Goal: Task Accomplishment & Management: Manage account settings

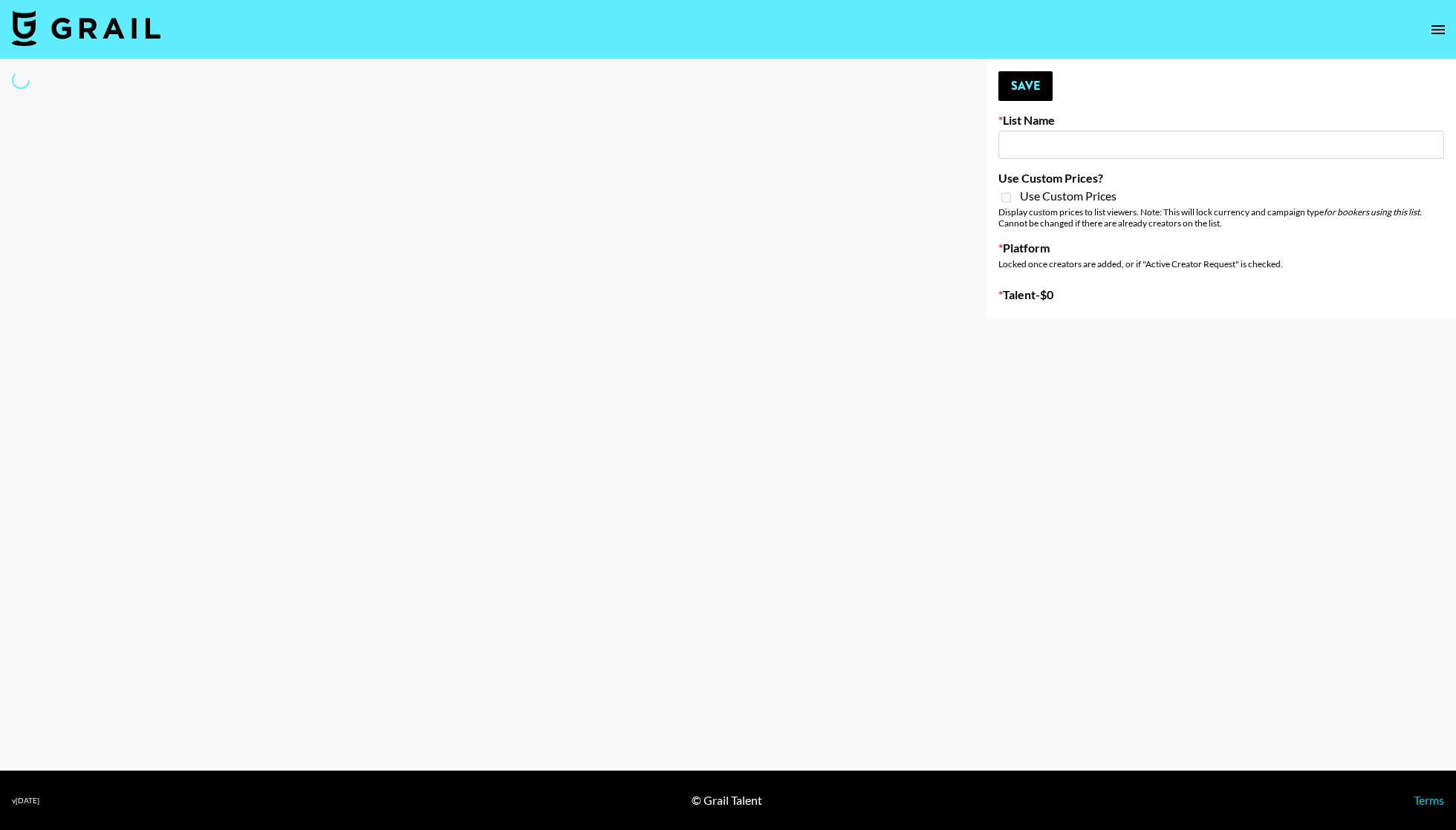
type input "Primal Harvest ([DATE])"
select select "Song"
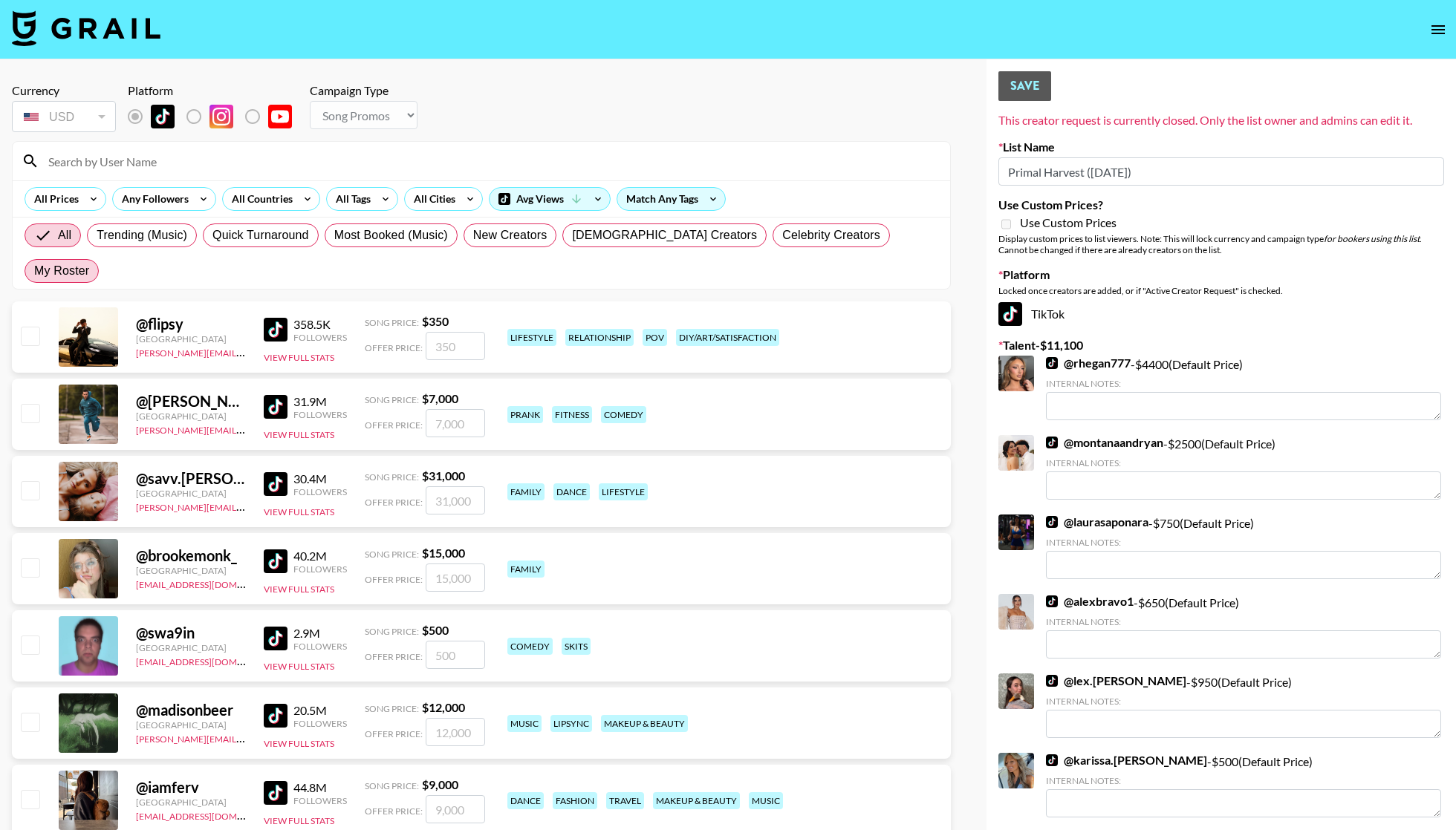
click at [89, 262] on span "My Roster" at bounding box center [62, 271] width 55 height 18
click at [34, 271] on input "My Roster" at bounding box center [34, 271] width 0 height 0
radio input "true"
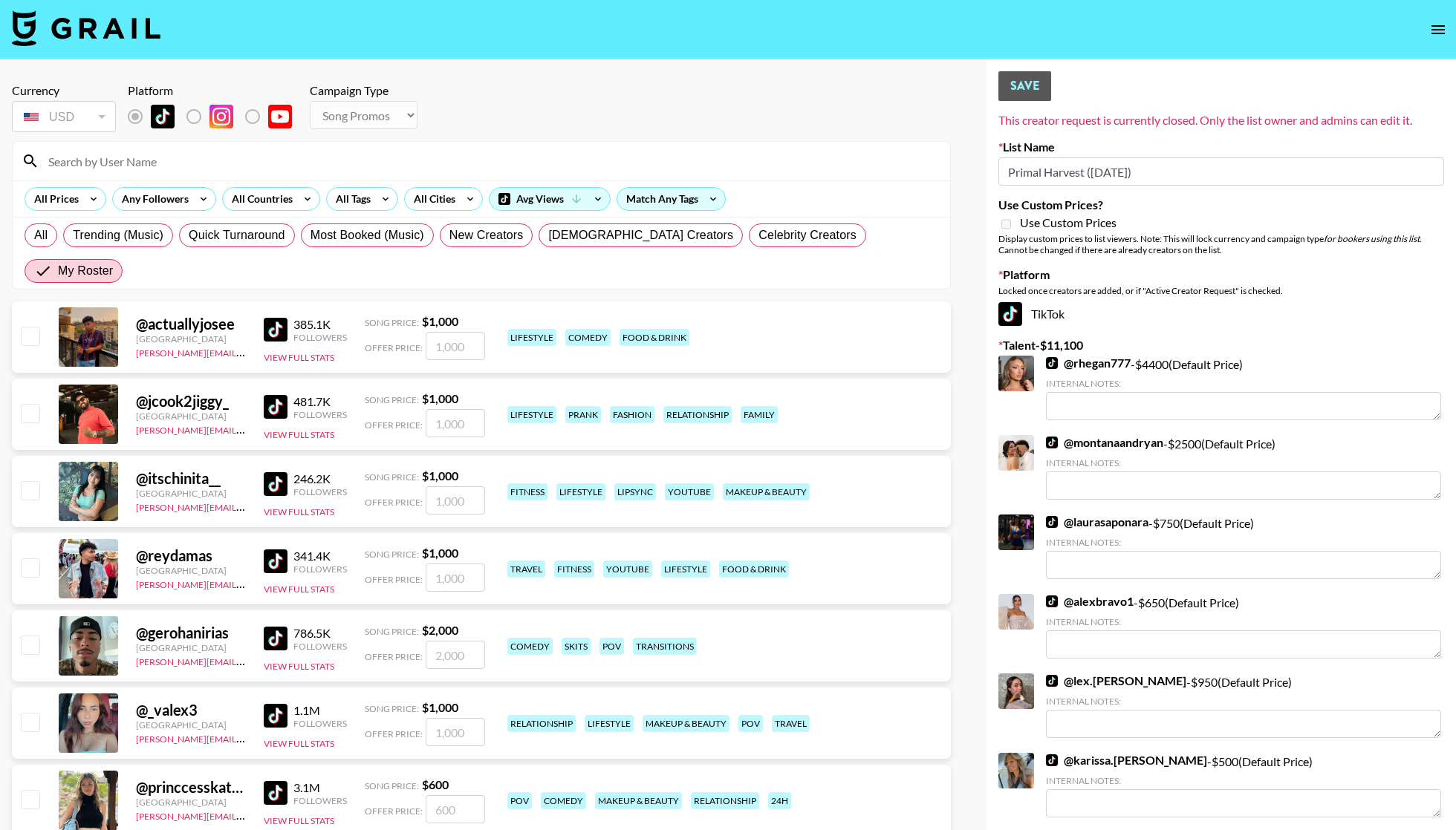
click at [18, 301] on div "@ actuallyjosee [GEOGRAPHIC_DATA] [PERSON_NAME][EMAIL_ADDRESS][PERSON_NAME][DOM…" at bounding box center [480, 337] width 939 height 71
click at [29, 327] on input "checkbox" at bounding box center [29, 336] width 18 height 18
checkbox input "true"
type input "1000"
click at [29, 348] on div "@ actuallyjosee [GEOGRAPHIC_DATA] [PERSON_NAME][EMAIL_ADDRESS][PERSON_NAME][DOM…" at bounding box center [480, 339] width 939 height 77
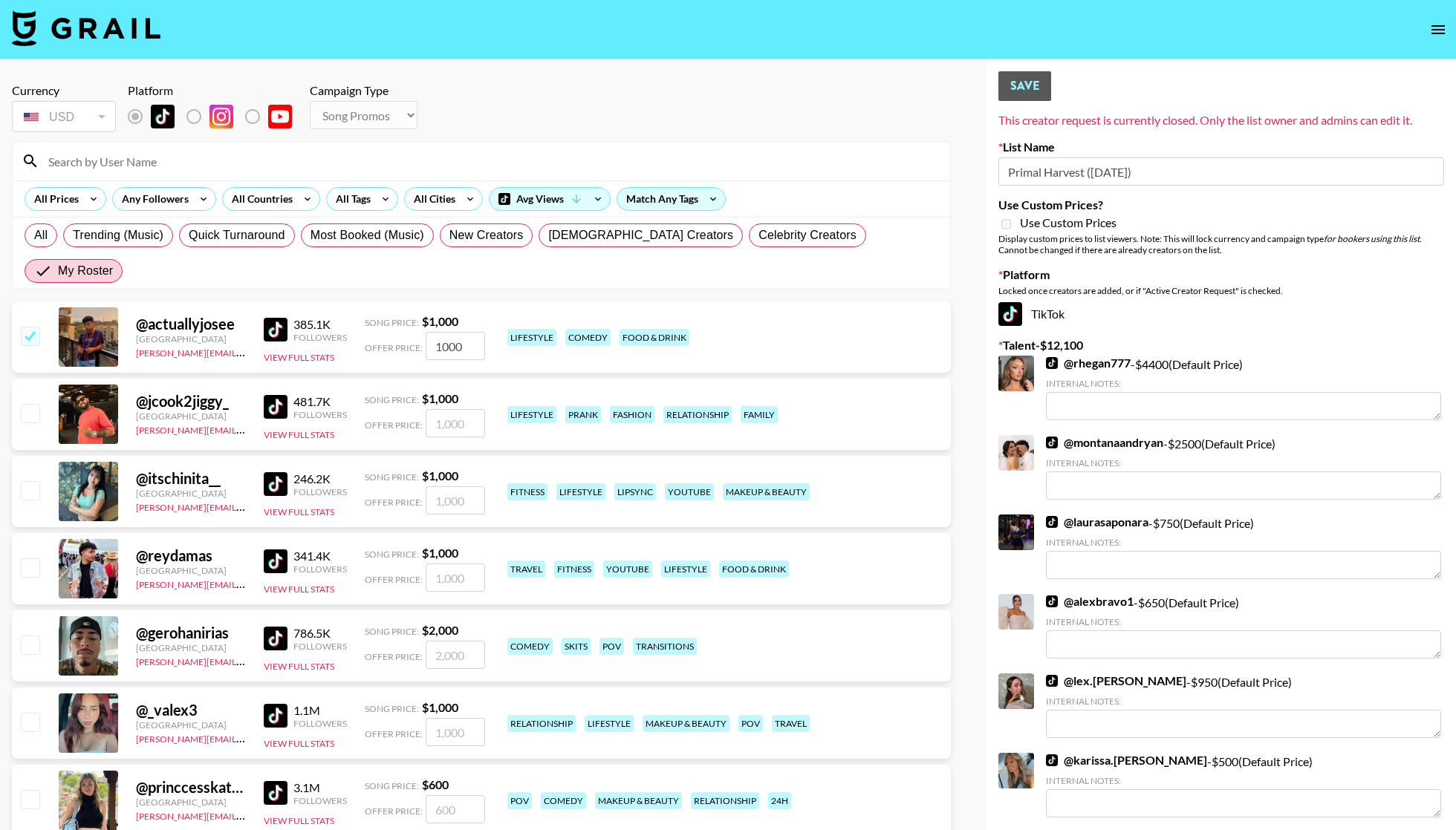
click at [29, 404] on input "checkbox" at bounding box center [29, 413] width 18 height 18
checkbox input "true"
type input "1000"
click at [29, 404] on input "checkbox" at bounding box center [29, 413] width 18 height 18
checkbox input "false"
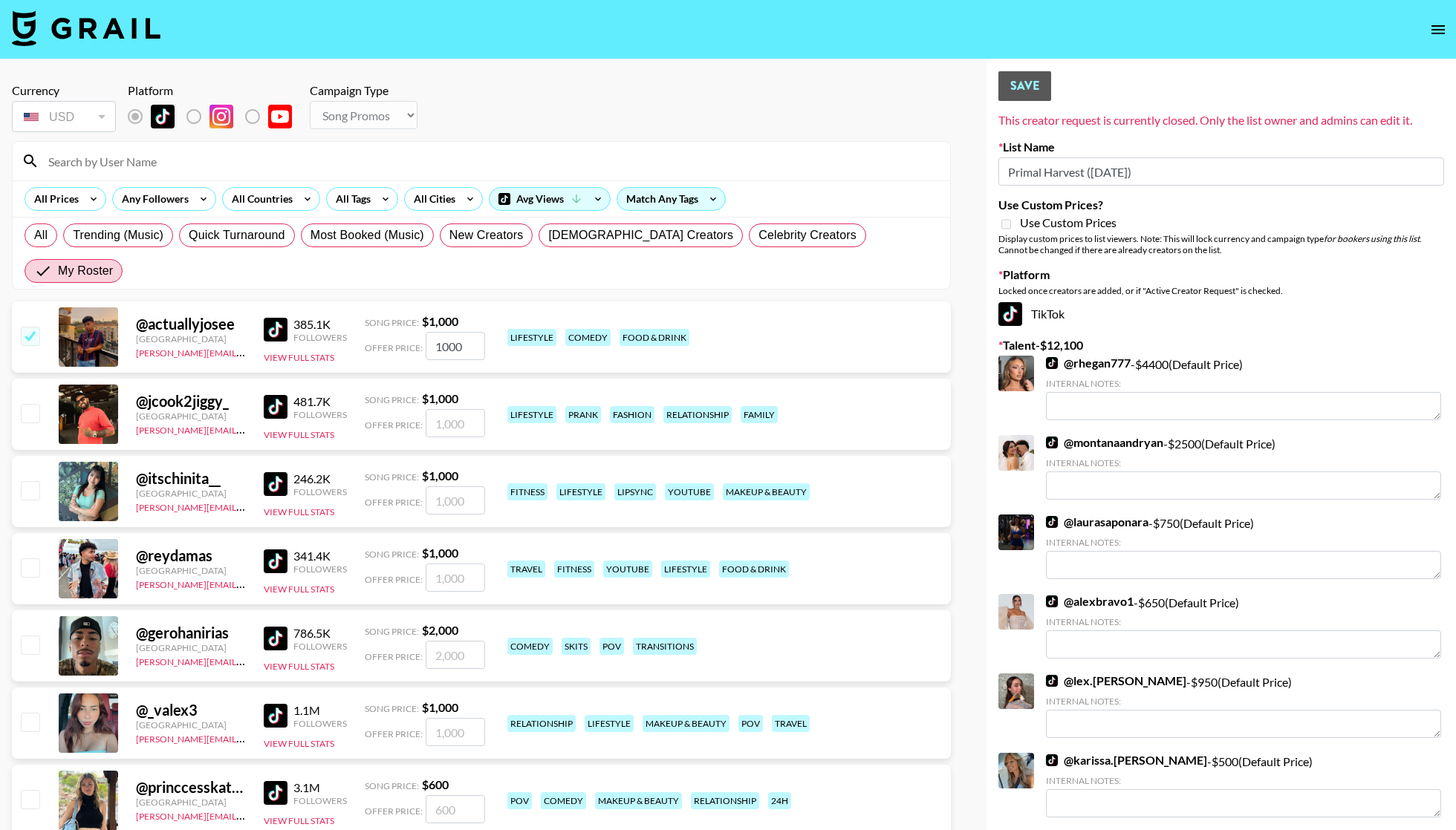
click at [45, 394] on div "@ jcook2jiggy_ [GEOGRAPHIC_DATA] [PERSON_NAME][EMAIL_ADDRESS][PERSON_NAME][DOMA…" at bounding box center [480, 414] width 939 height 71
click at [40, 385] on div "@ jcook2jiggy_ [GEOGRAPHIC_DATA] [PERSON_NAME][EMAIL_ADDRESS][PERSON_NAME][DOMA…" at bounding box center [480, 414] width 939 height 71
click at [33, 404] on input "checkbox" at bounding box center [29, 413] width 18 height 18
checkbox input "true"
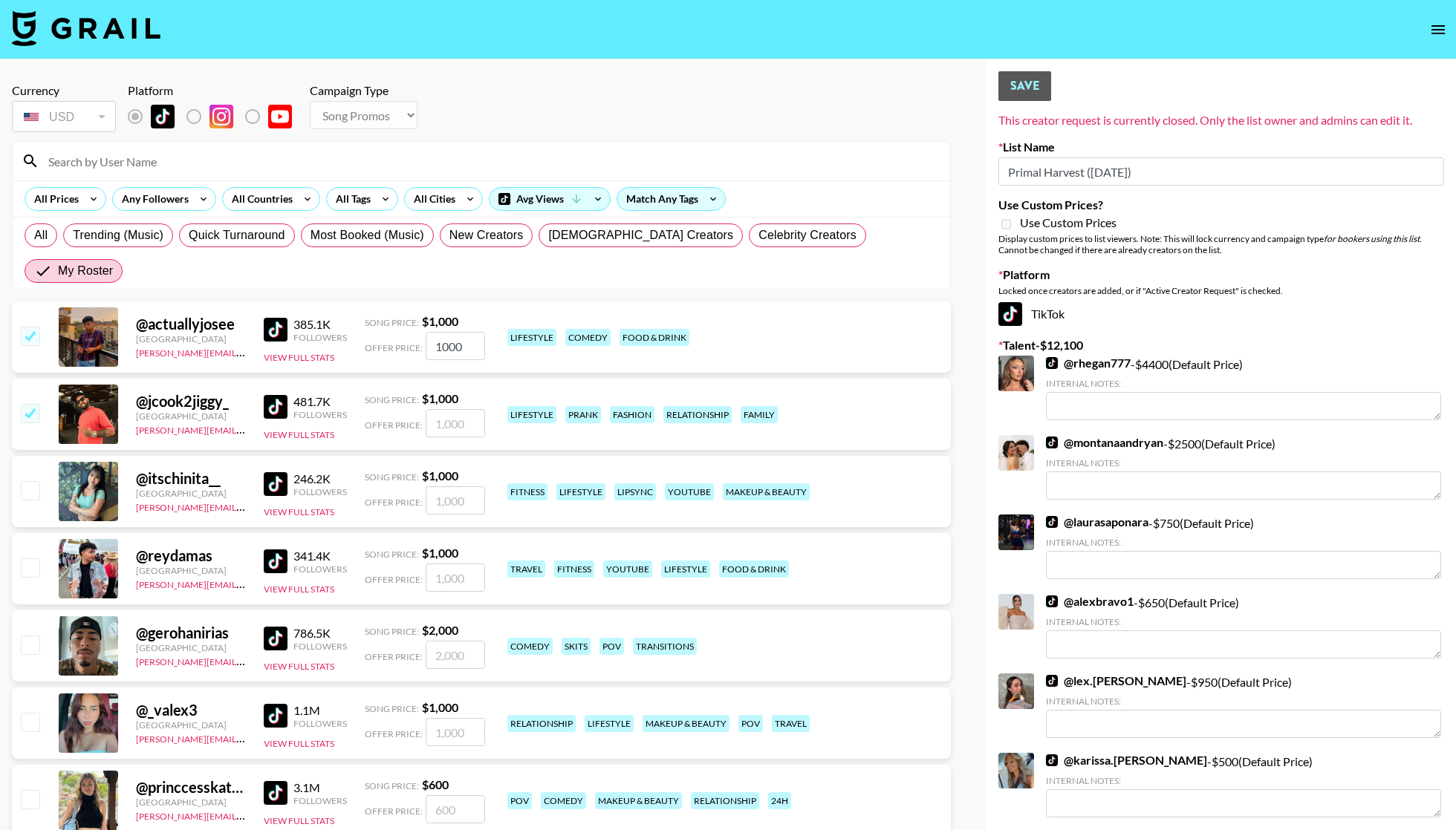
type input "1000"
click at [29, 481] on input "checkbox" at bounding box center [29, 490] width 18 height 18
checkbox input "true"
type input "1000"
click at [39, 542] on div "@ reydamas [GEOGRAPHIC_DATA] [PERSON_NAME][EMAIL_ADDRESS][PERSON_NAME][DOMAIN_N…" at bounding box center [480, 569] width 939 height 71
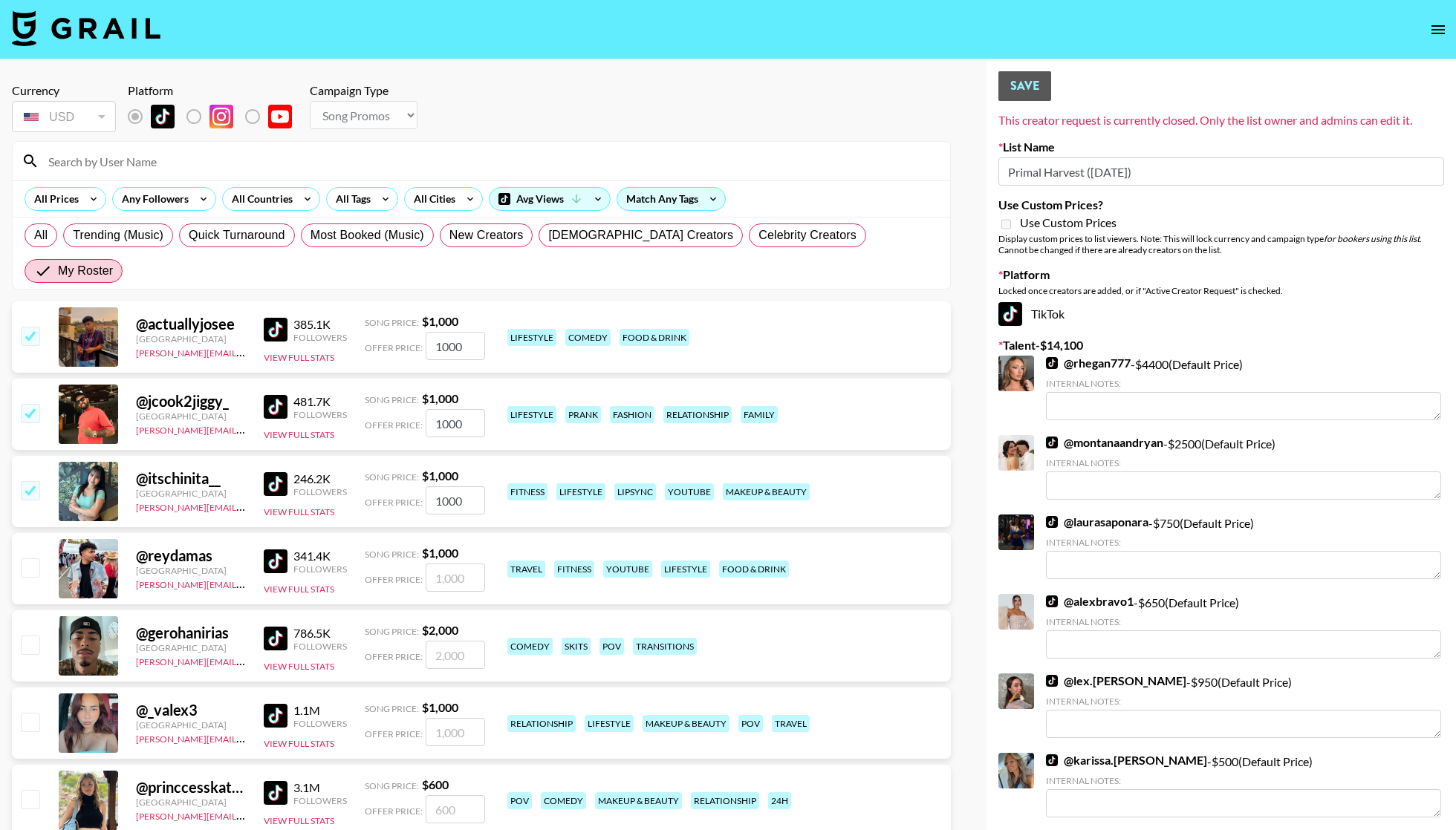
click at [30, 558] on input "checkbox" at bounding box center [29, 567] width 18 height 18
checkbox input "true"
type input "1000"
click at [28, 636] on input "checkbox" at bounding box center [29, 645] width 18 height 18
checkbox input "true"
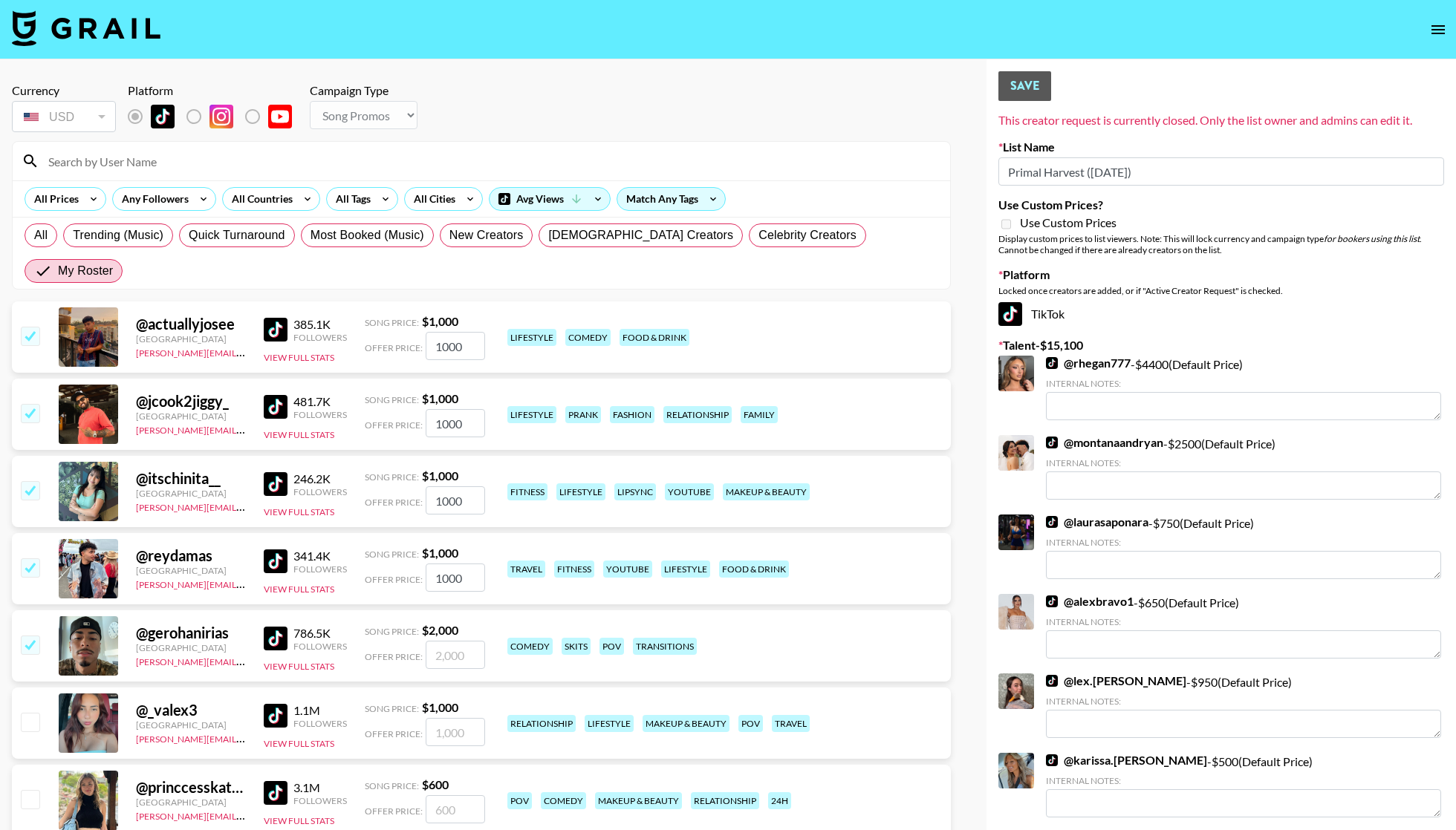
type input "2000"
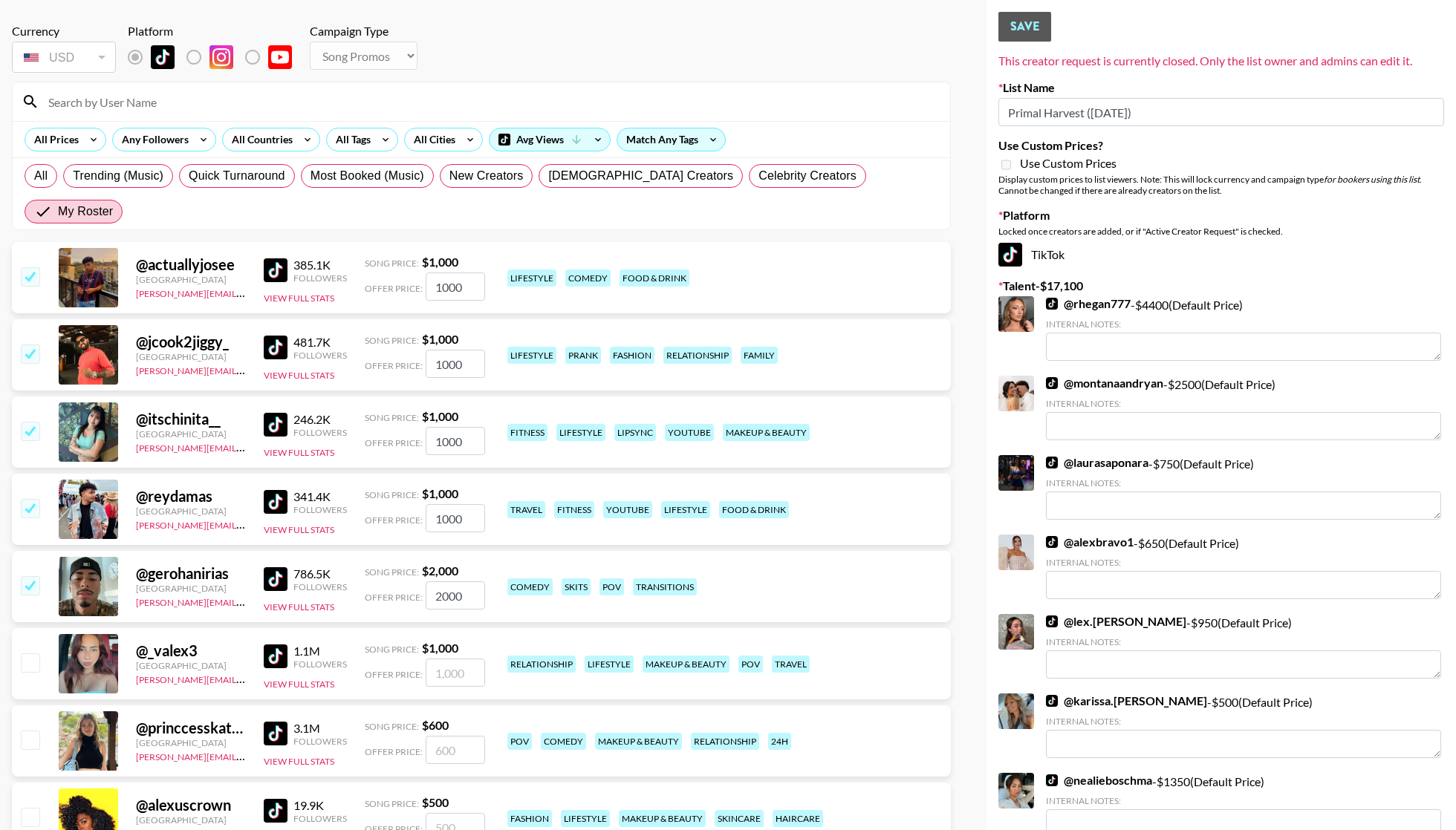
scroll to position [103, 0]
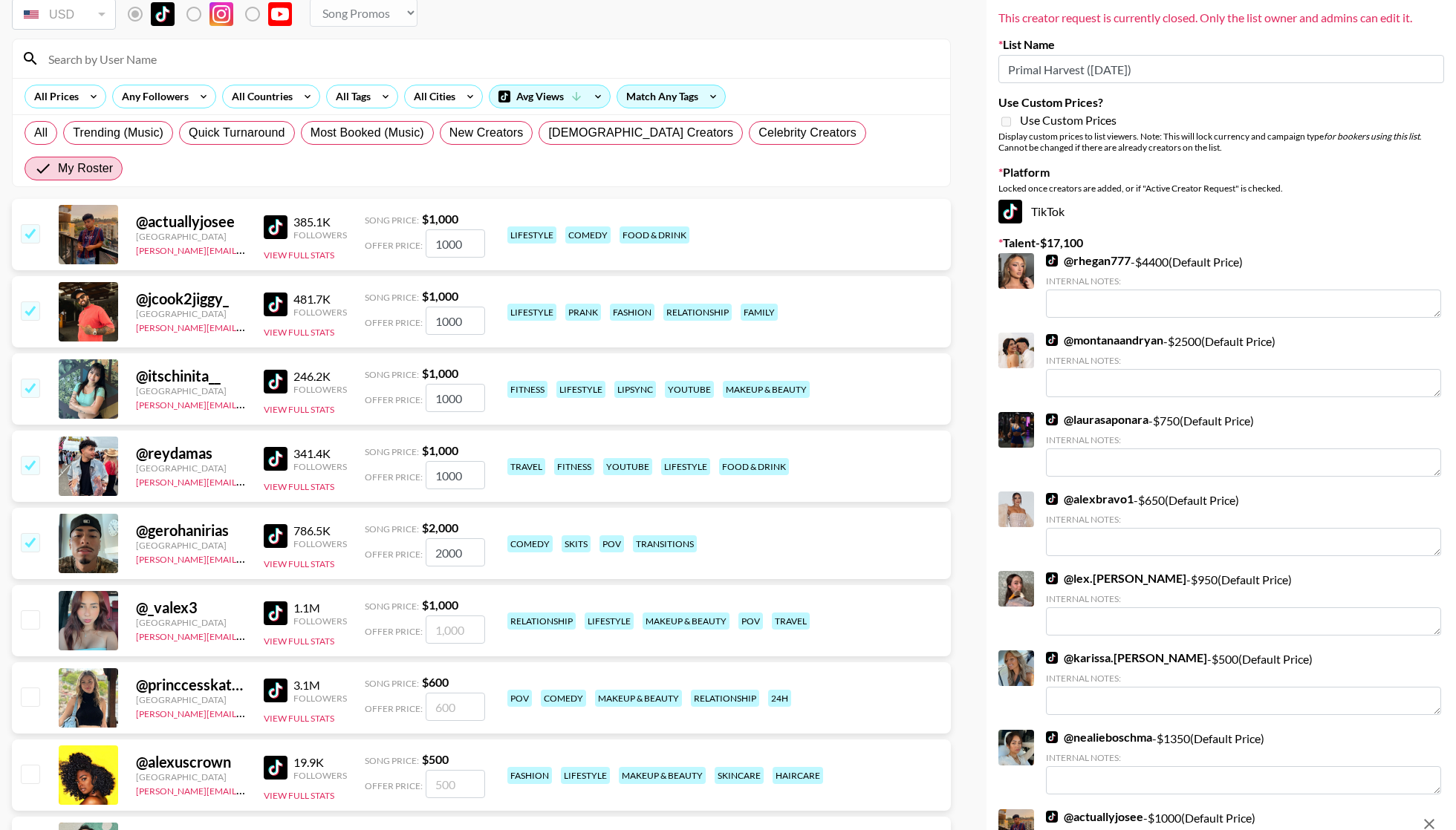
click at [29, 586] on div "@ _valex3 [GEOGRAPHIC_DATA] [PERSON_NAME][EMAIL_ADDRESS][PERSON_NAME][DOMAIN_NA…" at bounding box center [480, 621] width 939 height 71
click at [29, 610] on input "checkbox" at bounding box center [29, 619] width 18 height 18
checkbox input "true"
type input "1000"
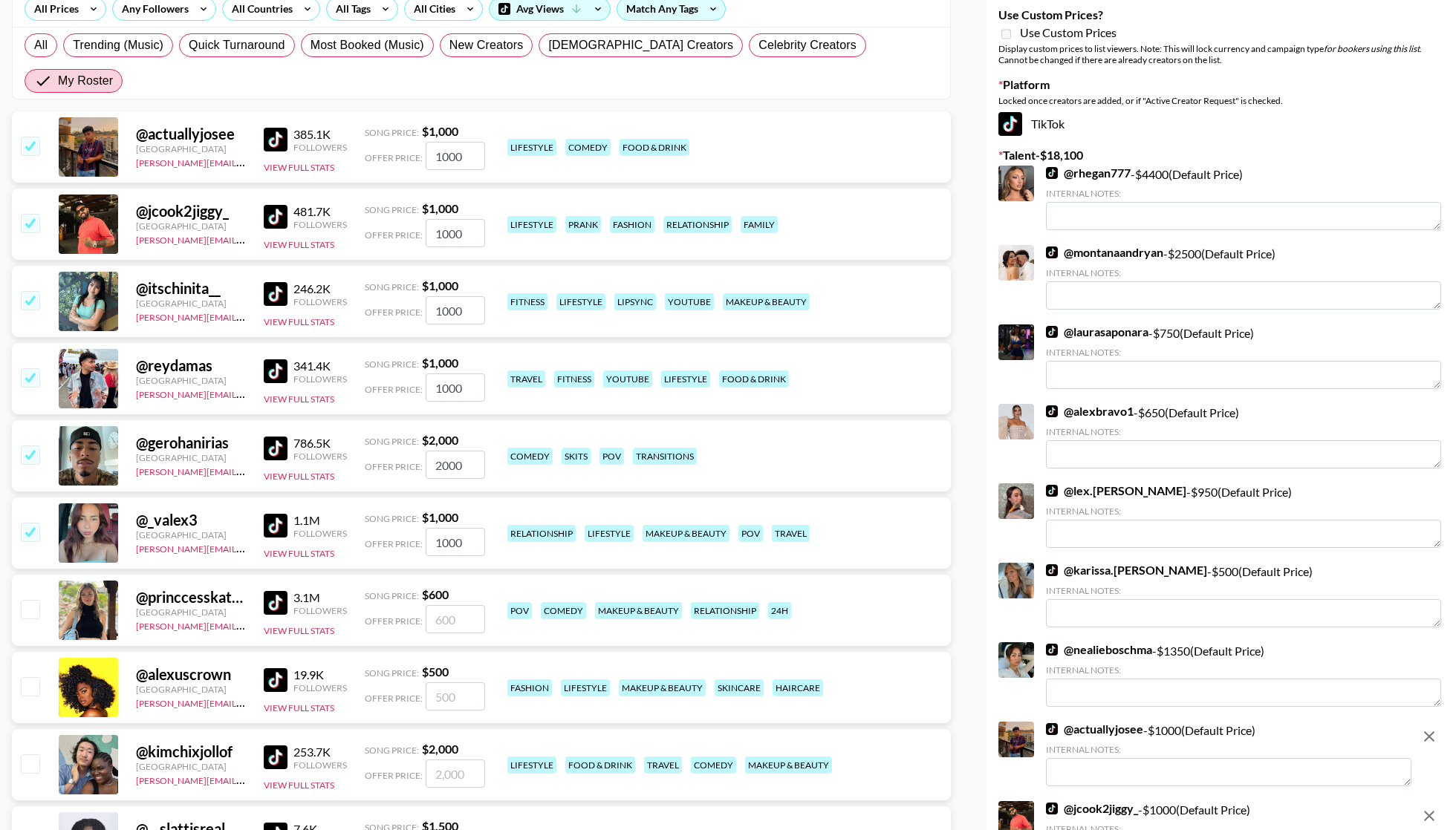
click at [28, 755] on input "checkbox" at bounding box center [29, 763] width 18 height 18
checkbox input "true"
type input "2000"
click at [22, 600] on input "checkbox" at bounding box center [29, 608] width 18 height 18
checkbox input "true"
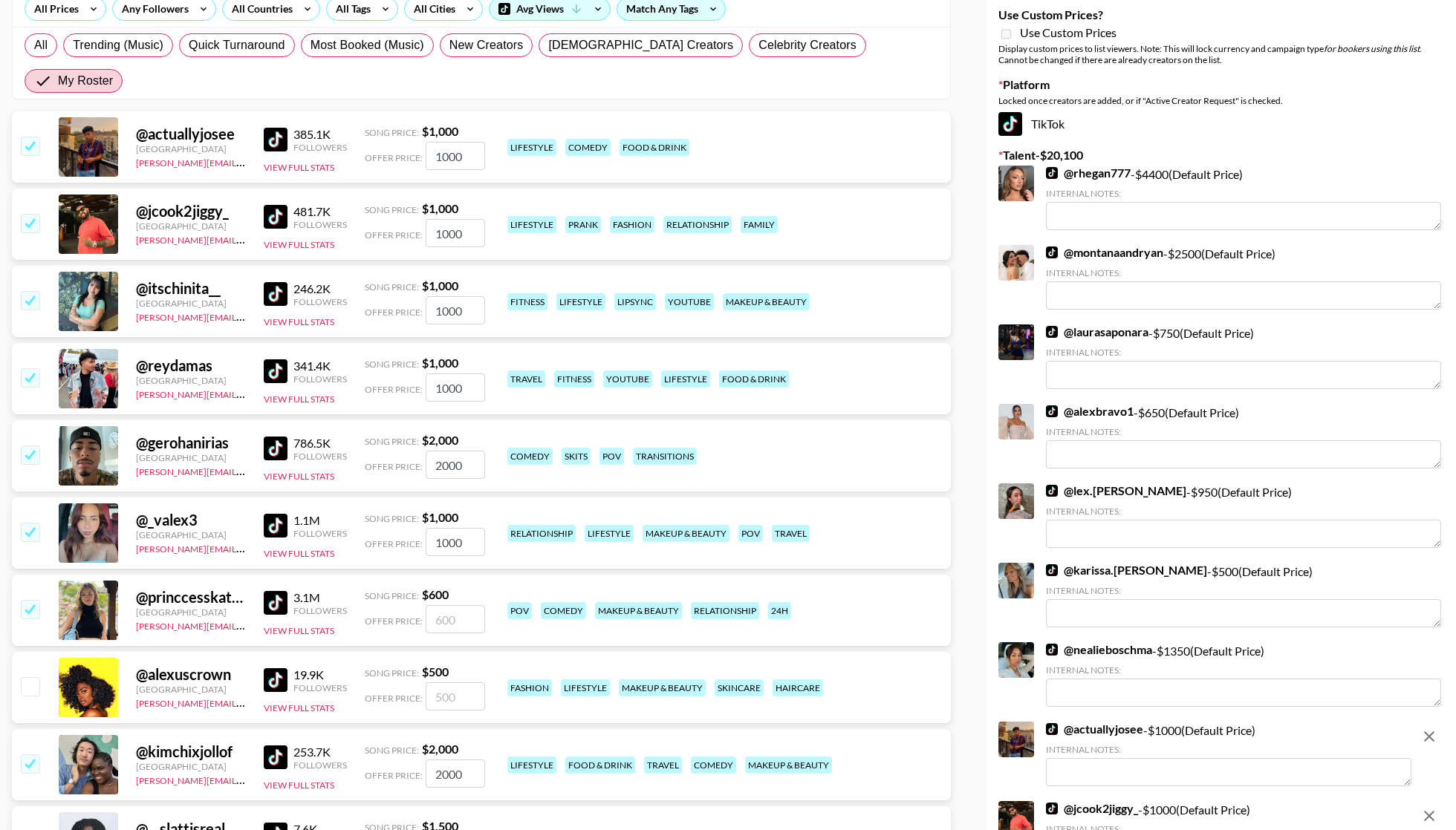
type input "600"
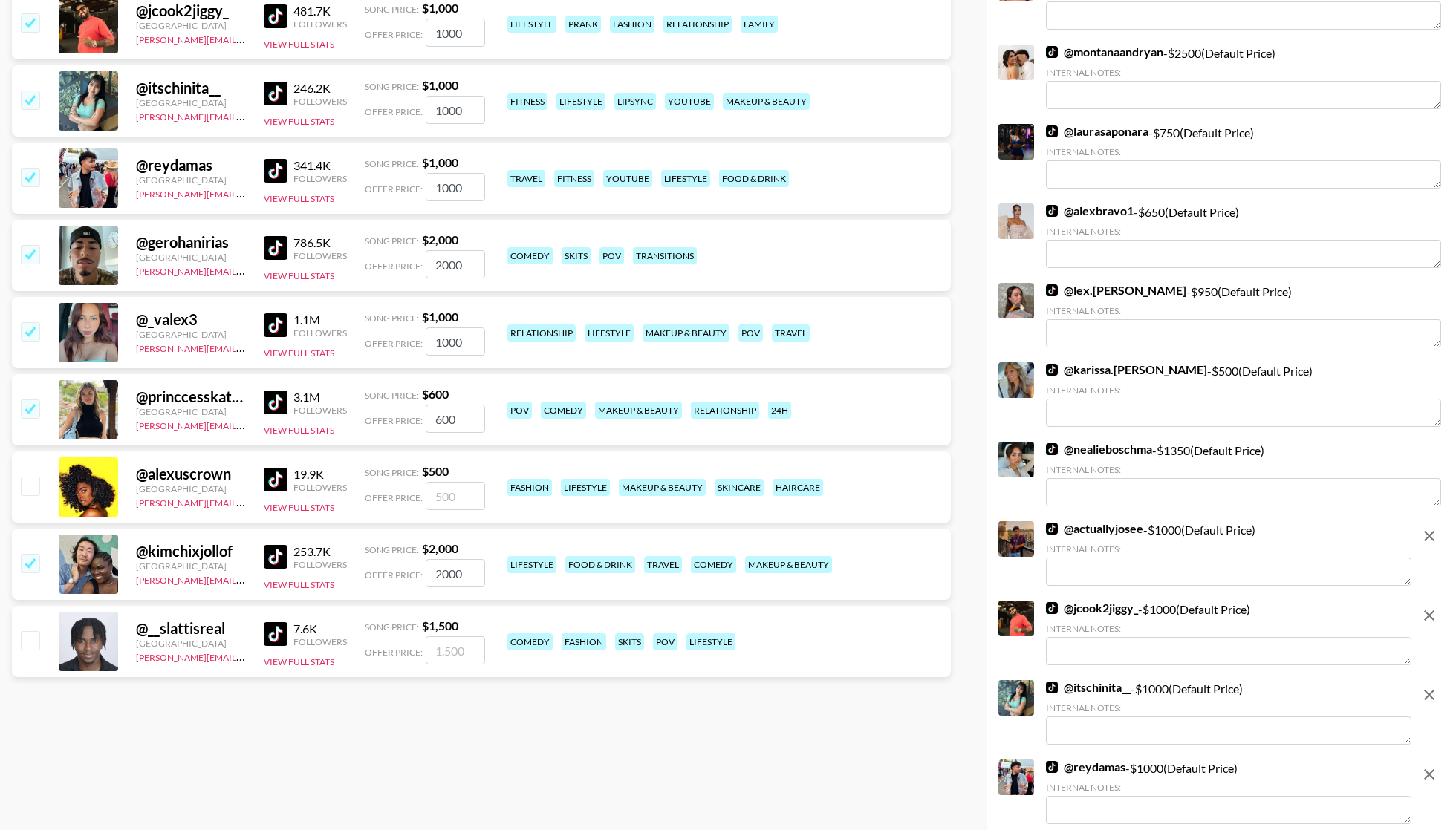
click at [29, 631] on input "checkbox" at bounding box center [29, 640] width 18 height 18
checkbox input "true"
type input "1500"
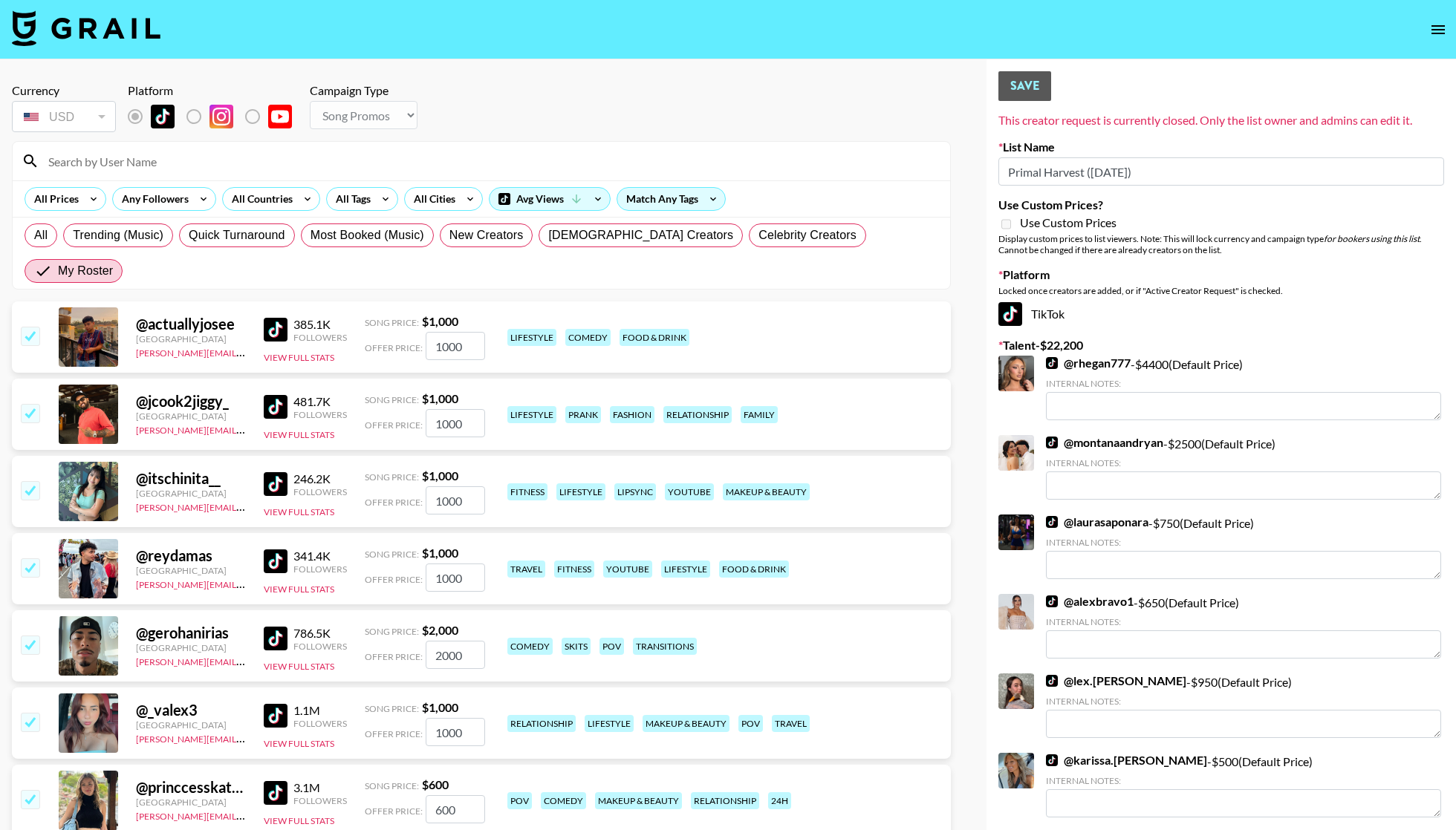
scroll to position [0, 0]
click at [454, 392] on strong "$ 1,000" at bounding box center [440, 398] width 36 height 14
click at [452, 409] on input "1000" at bounding box center [456, 423] width 59 height 29
click at [478, 332] on input "1000" at bounding box center [456, 346] width 59 height 29
type input "3500"
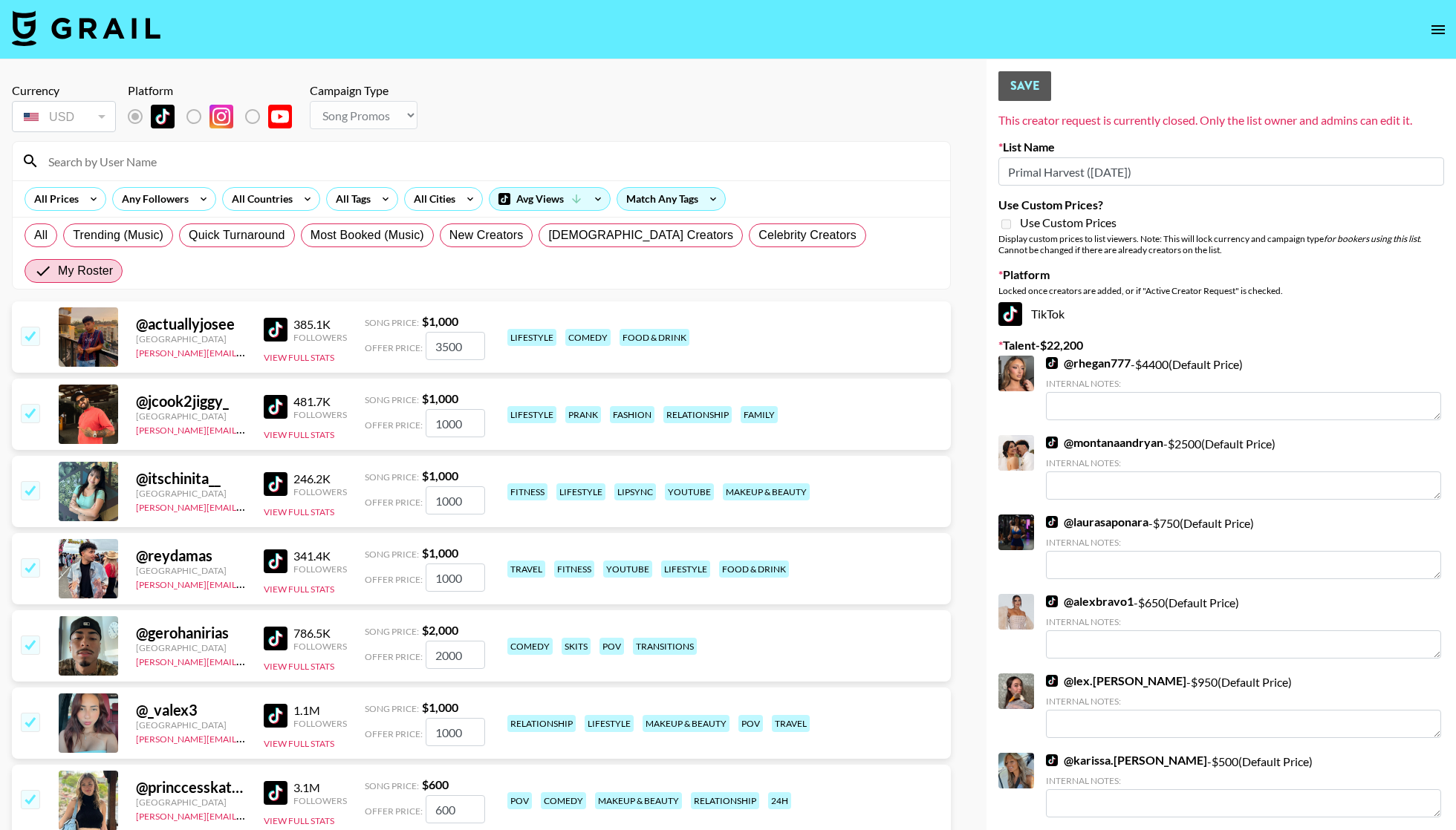
click at [470, 409] on input "1000" at bounding box center [456, 423] width 59 height 29
type input "4000"
click at [464, 487] on input "1000" at bounding box center [456, 501] width 59 height 29
type input "3500"
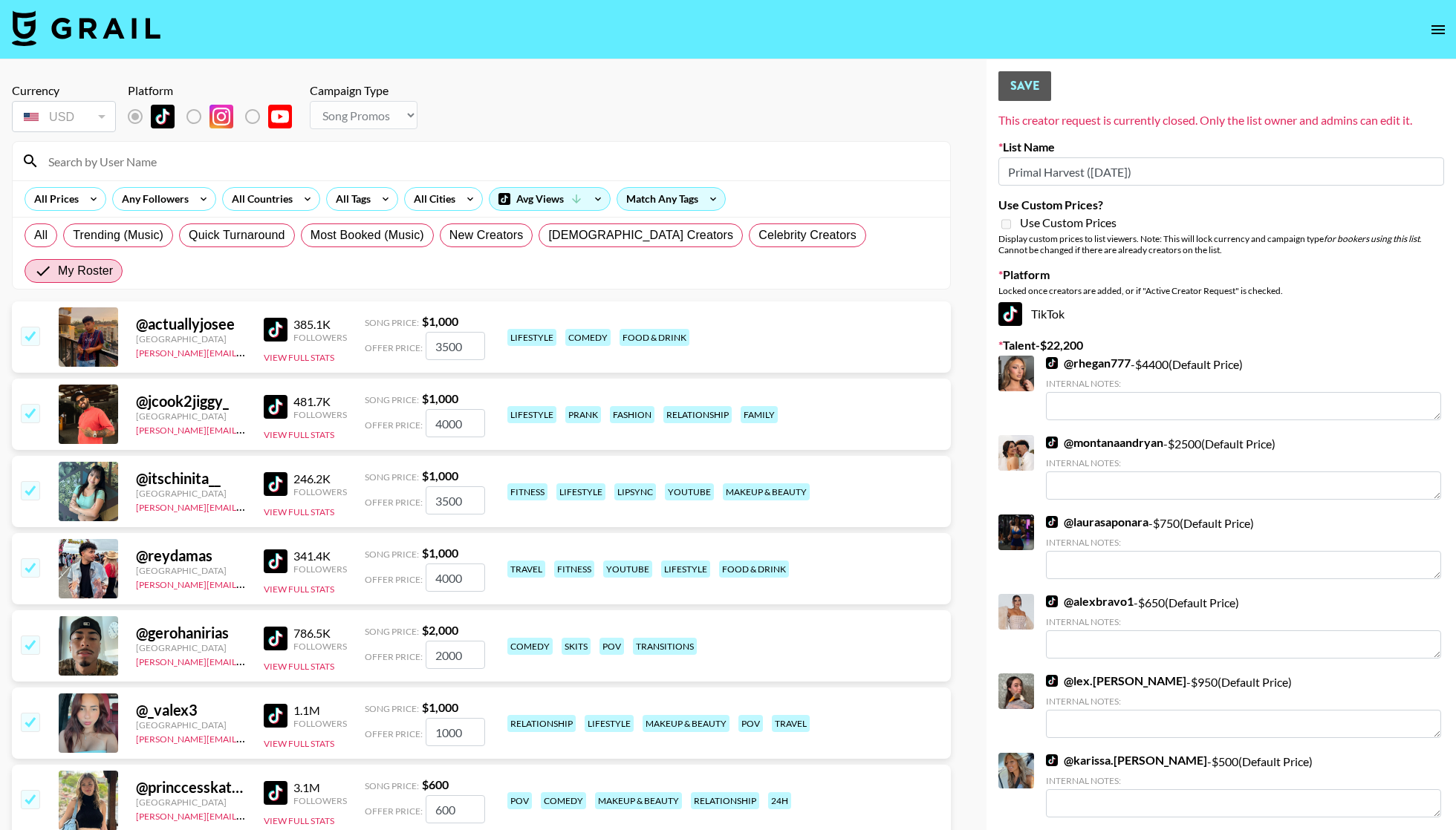
type input "4000"
click at [461, 641] on input "2000" at bounding box center [456, 655] width 59 height 29
type input "4000"
click at [461, 718] on input "1000" at bounding box center [456, 732] width 59 height 29
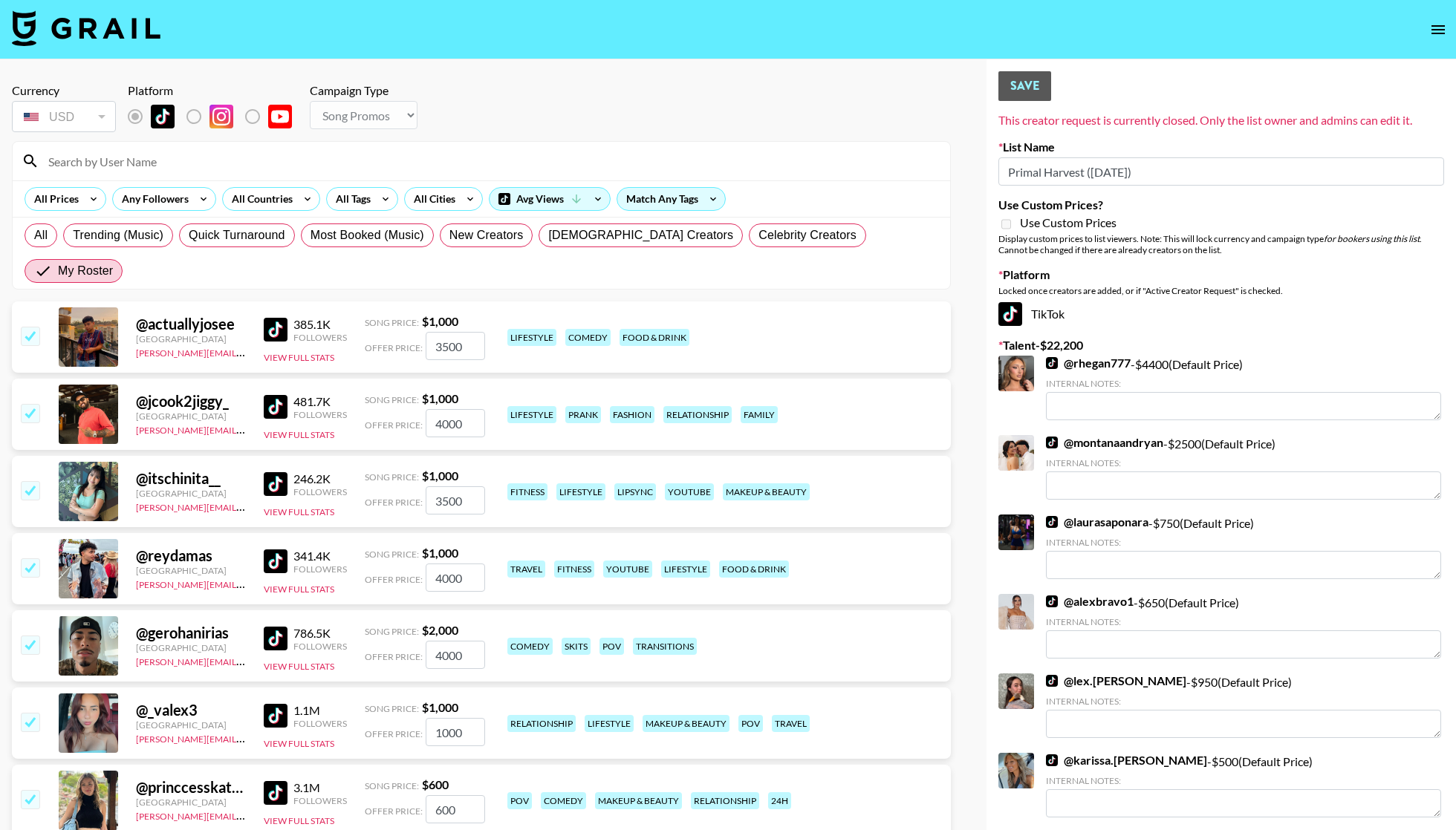
click at [461, 718] on input "1000" at bounding box center [456, 732] width 59 height 29
type input "3500"
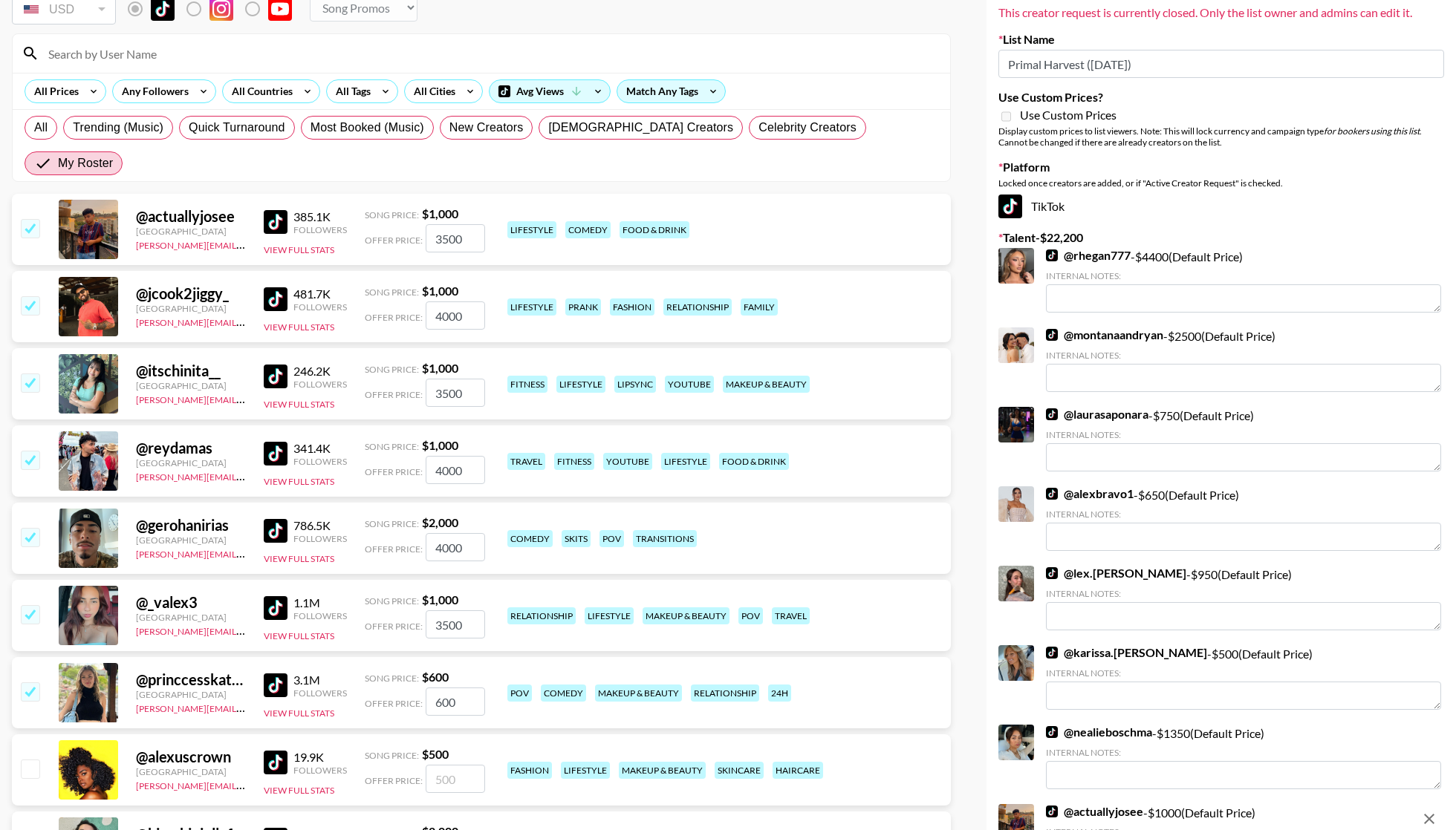
scroll to position [180, 0]
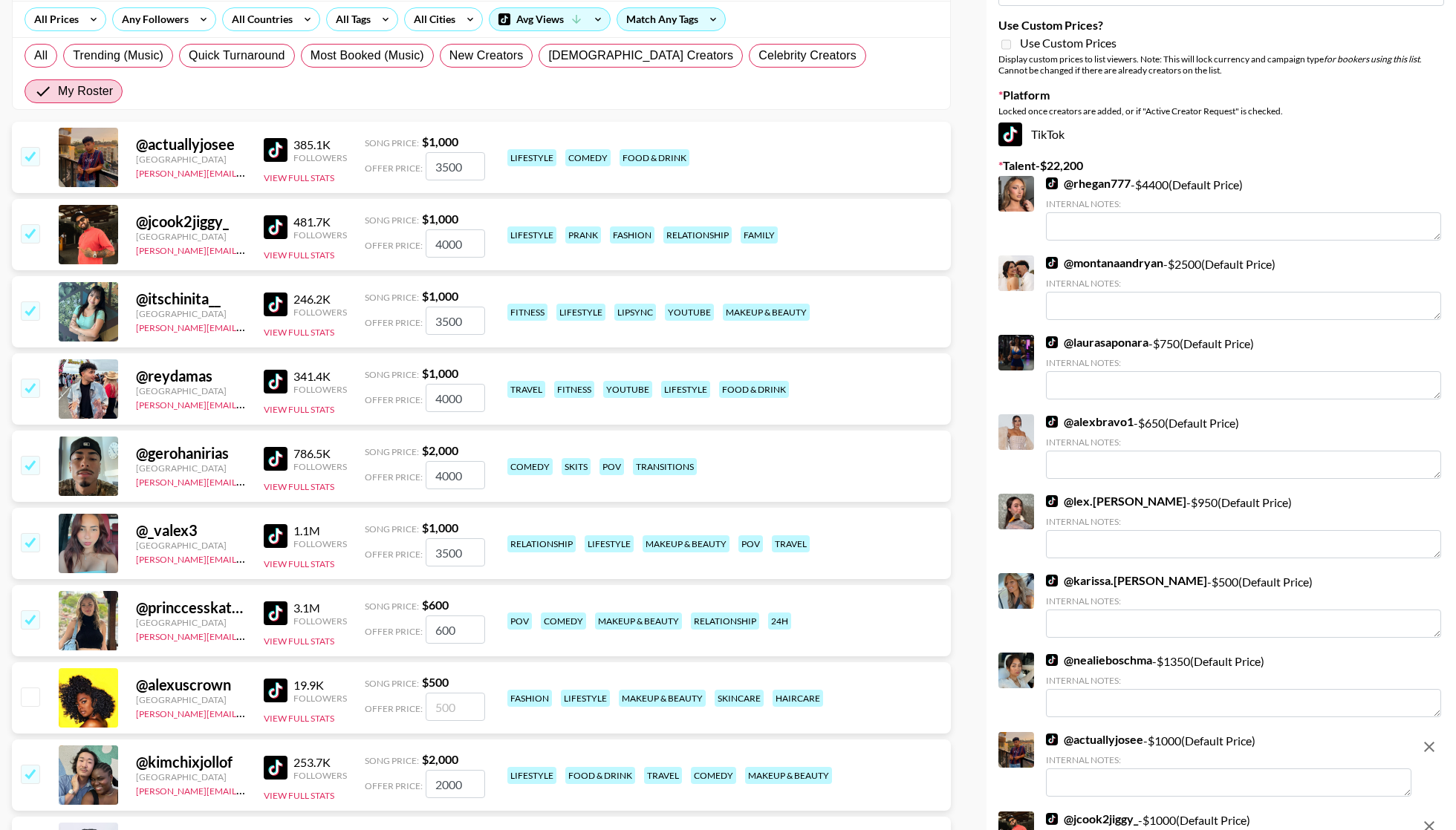
click at [459, 616] on input "600" at bounding box center [456, 630] width 59 height 29
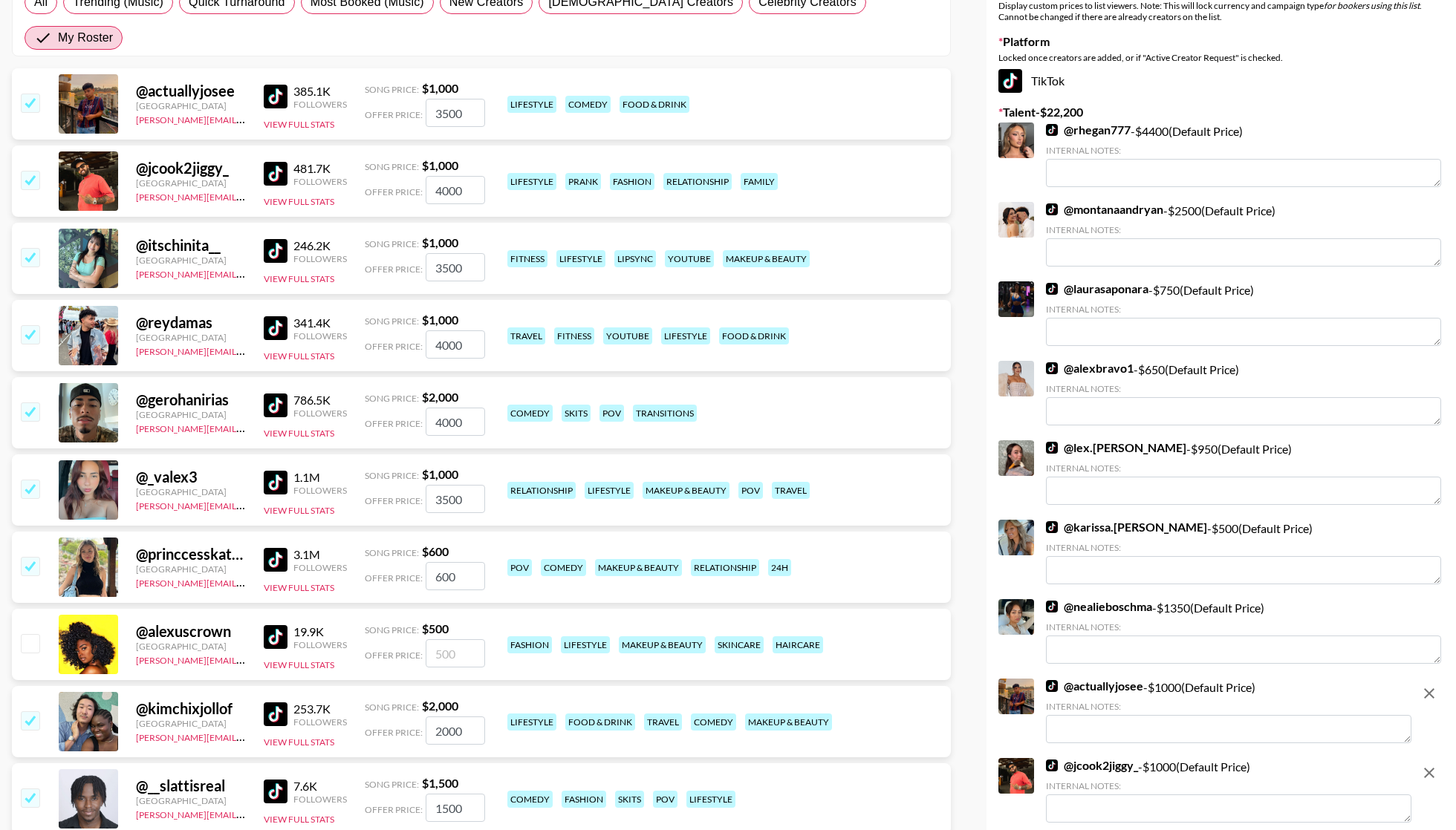
scroll to position [280, 0]
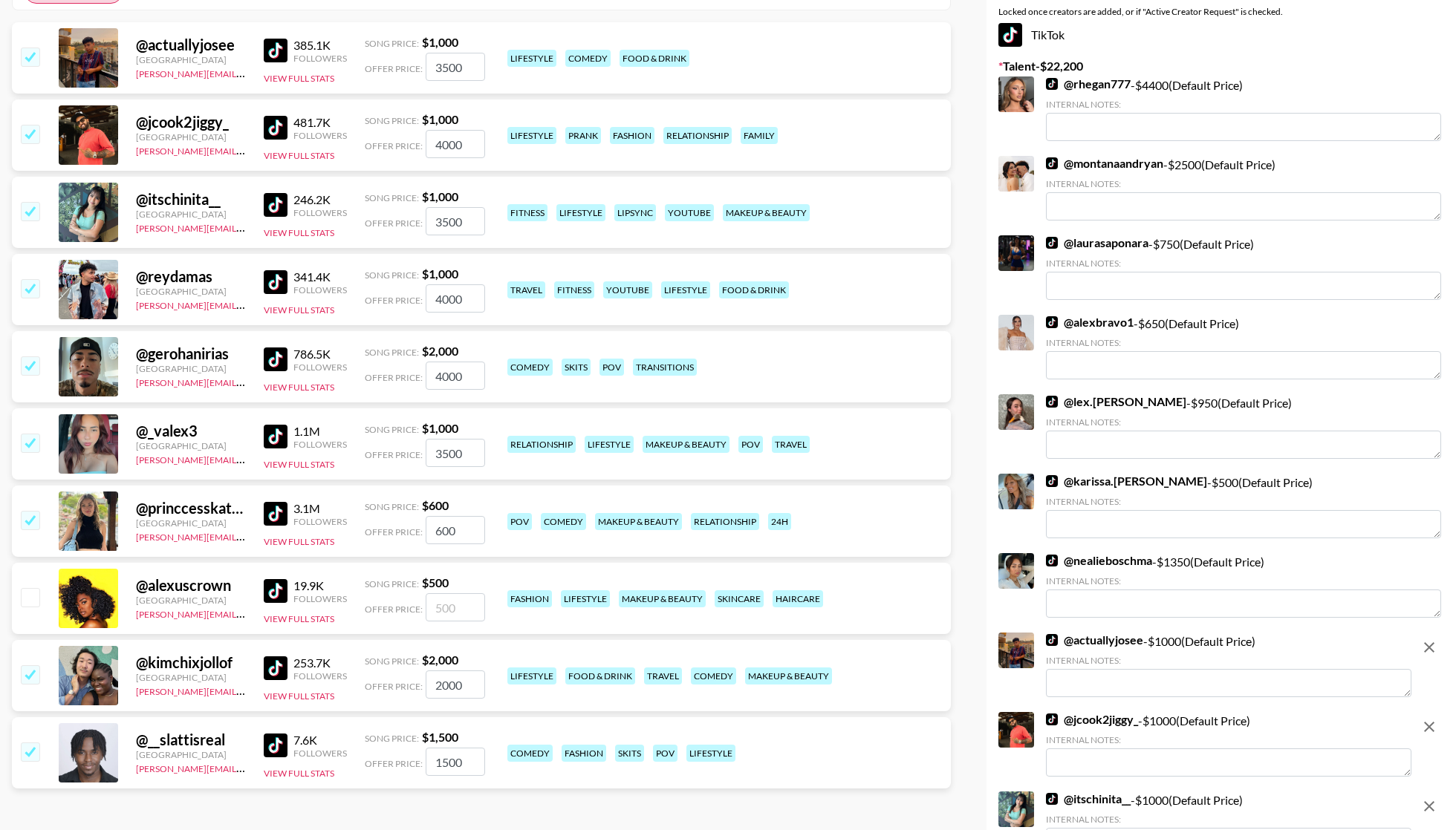
click at [443, 670] on input "2000" at bounding box center [456, 685] width 59 height 29
click at [450, 670] on input "2000" at bounding box center [456, 685] width 59 height 29
type input "4000"
type input "3500"
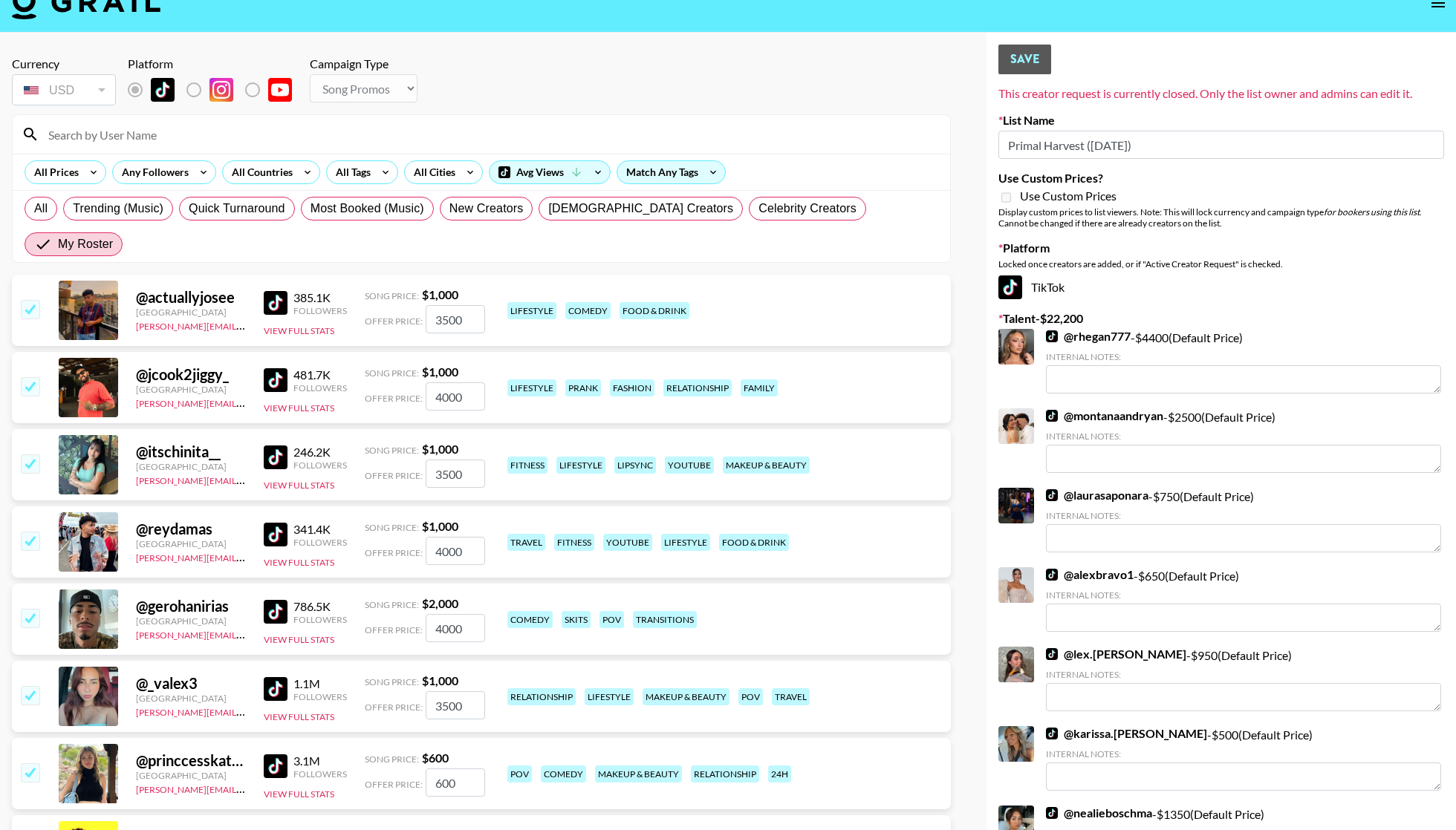
scroll to position [0, 0]
